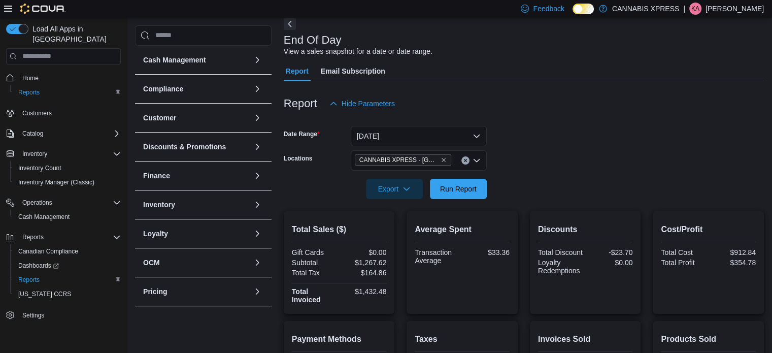
scroll to position [47, 0]
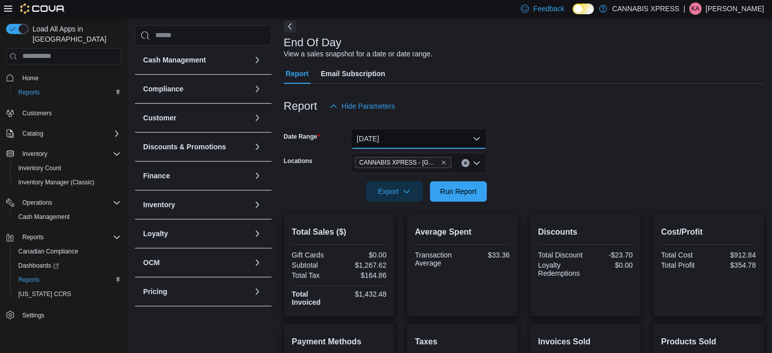
click at [450, 142] on button "[DATE]" at bounding box center [419, 138] width 136 height 20
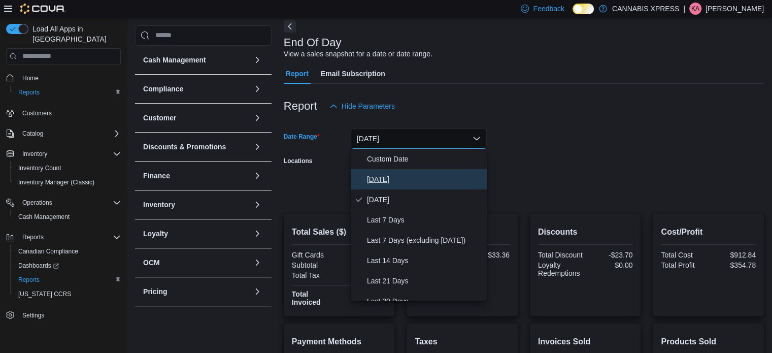
click at [402, 187] on button "[DATE]" at bounding box center [419, 179] width 136 height 20
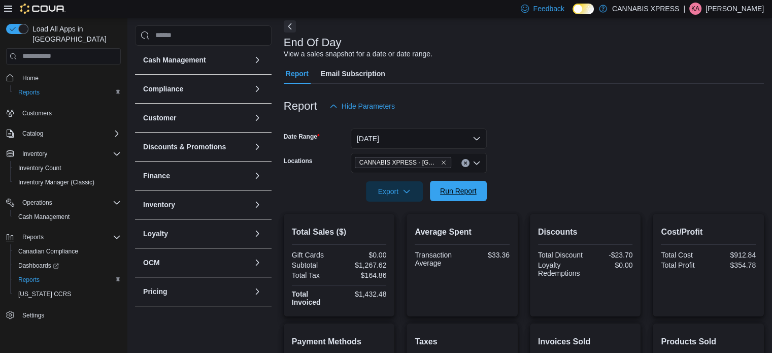
click at [463, 194] on span "Run Report" at bounding box center [458, 191] width 37 height 10
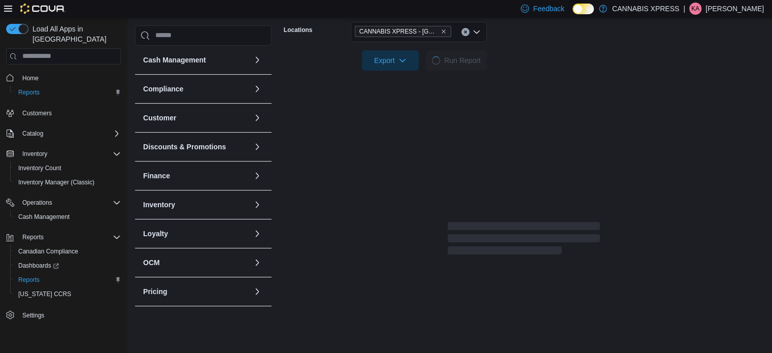
scroll to position [179, 0]
